Goal: Communication & Community: Participate in discussion

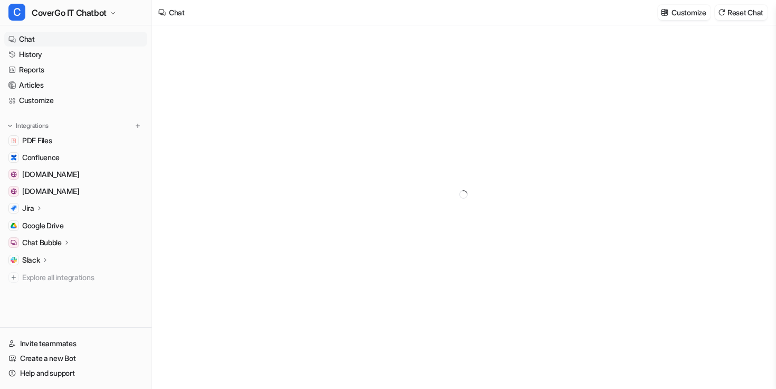
type textarea "**********"
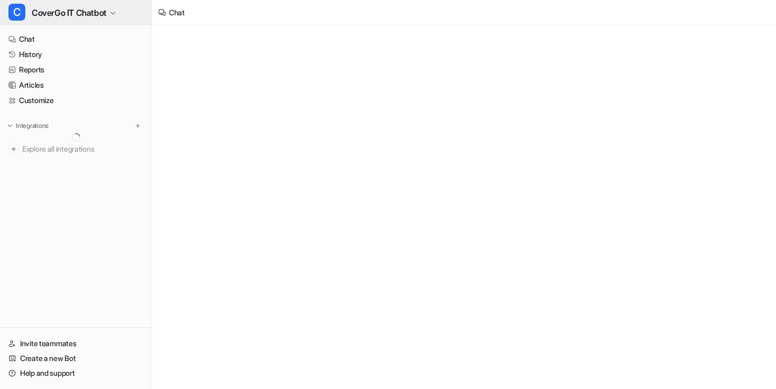
click at [72, 14] on span "CoverGo IT Chatbot" at bounding box center [69, 12] width 75 height 15
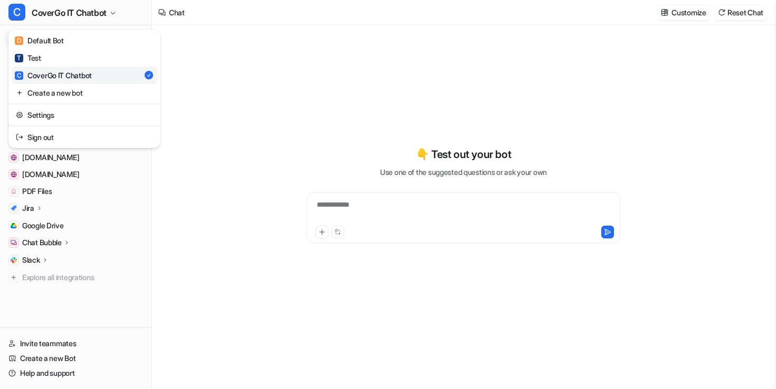
type textarea "**********"
